Goal: Task Accomplishment & Management: Use online tool/utility

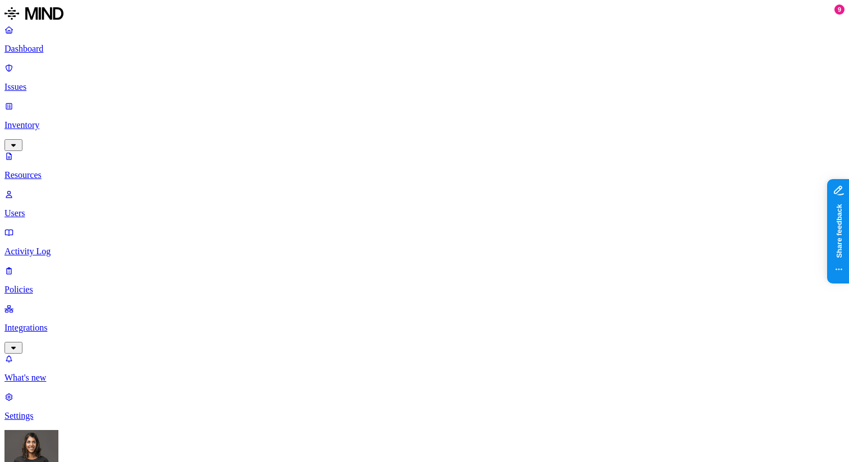
click at [48, 304] on link "Integrations" at bounding box center [424, 328] width 840 height 48
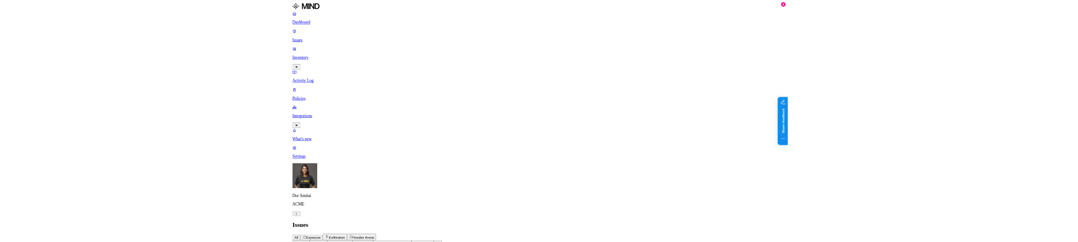
scroll to position [301, 0]
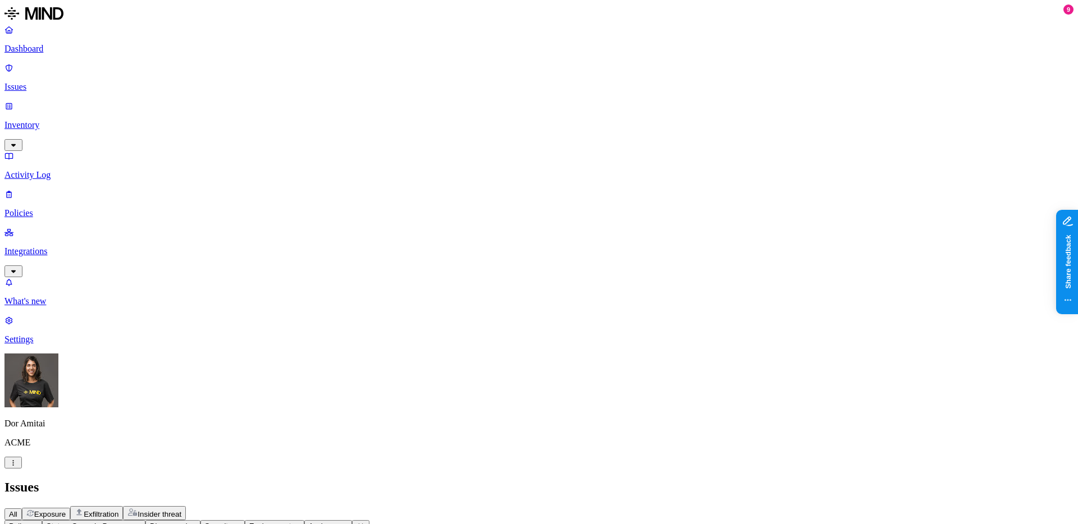
click at [63, 227] on link "Integrations" at bounding box center [538, 251] width 1069 height 48
